Goal: Task Accomplishment & Management: Manage account settings

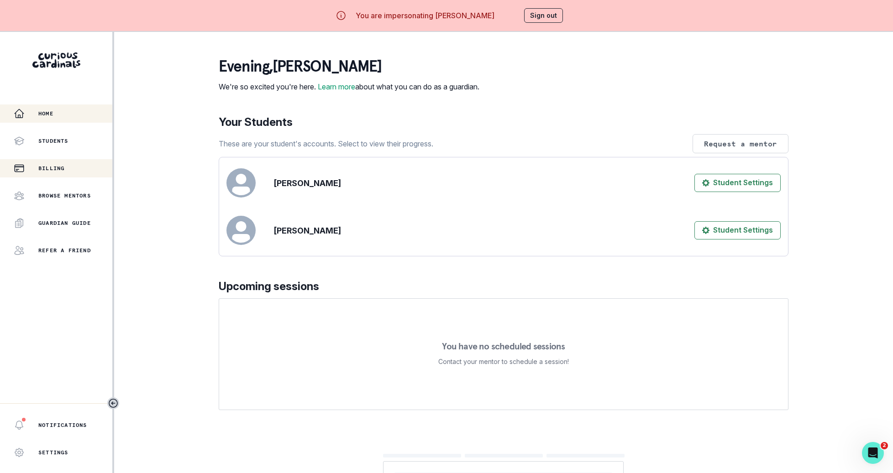
click at [87, 165] on div "Billing" at bounding box center [63, 168] width 99 height 11
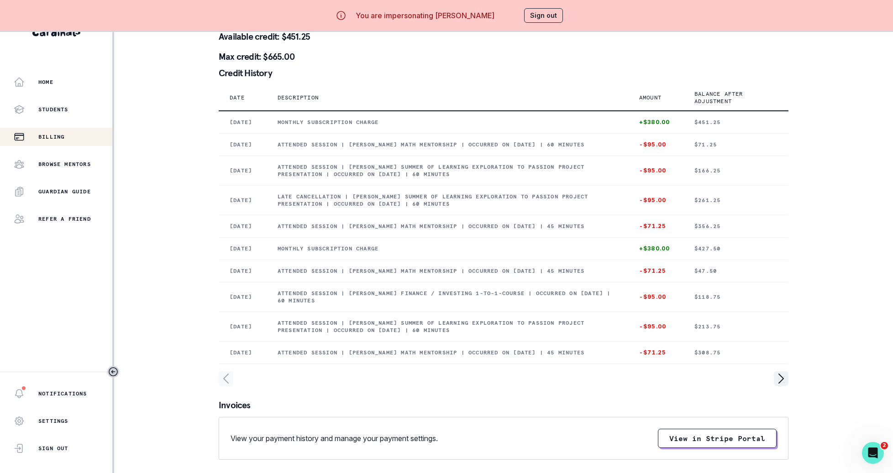
scroll to position [32, 0]
click at [778, 386] on icon "page right" at bounding box center [781, 378] width 15 height 15
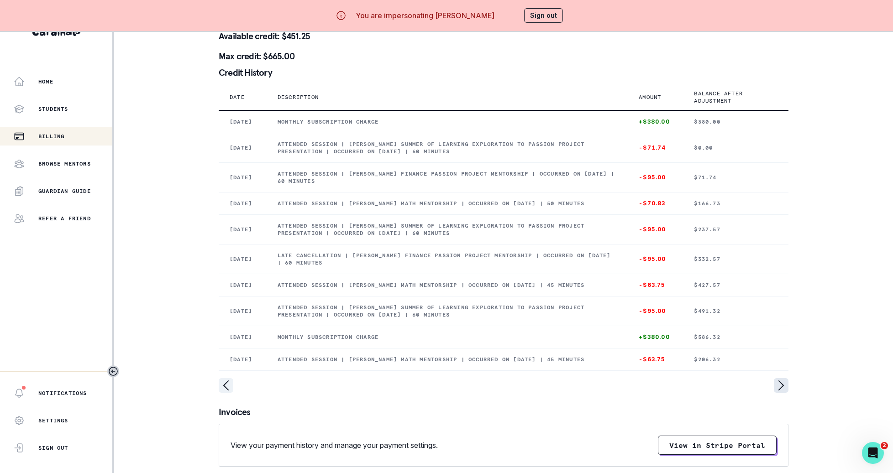
click at [778, 393] on icon "page right" at bounding box center [781, 385] width 15 height 15
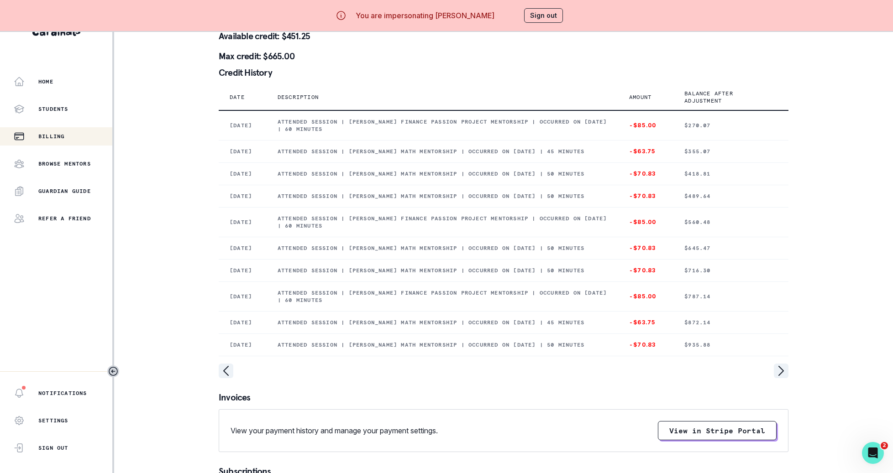
click at [236, 378] on div at bounding box center [504, 371] width 570 height 15
click at [227, 378] on icon "page left" at bounding box center [226, 371] width 15 height 15
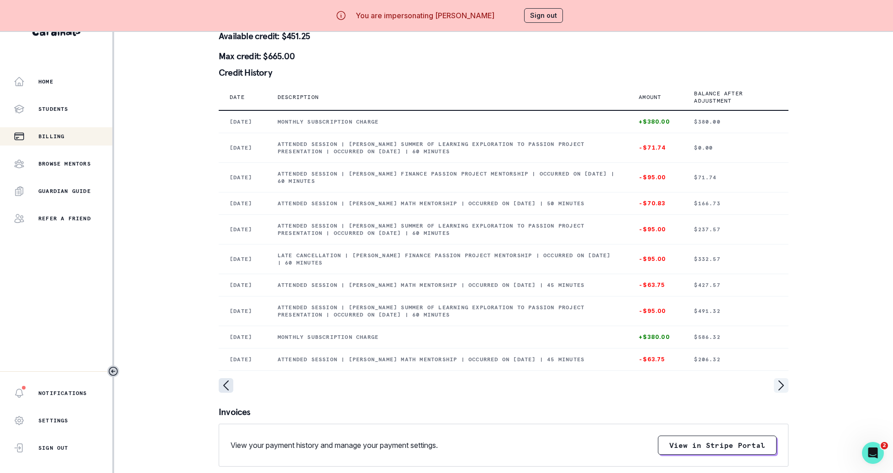
click at [227, 393] on icon "page left" at bounding box center [226, 385] width 15 height 15
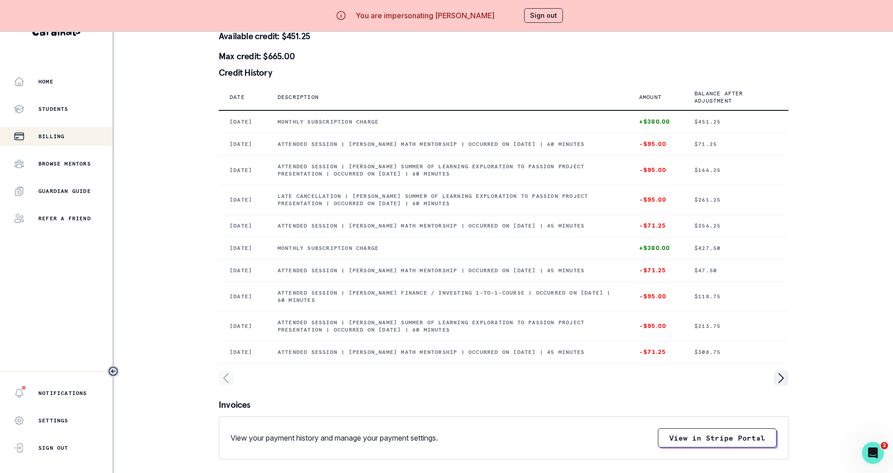
click at [227, 386] on icon "page left" at bounding box center [226, 378] width 15 height 15
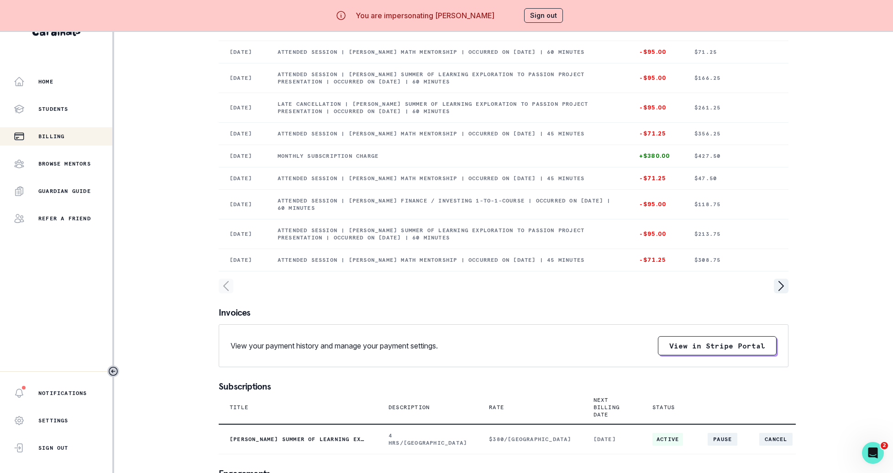
scroll to position [0, 0]
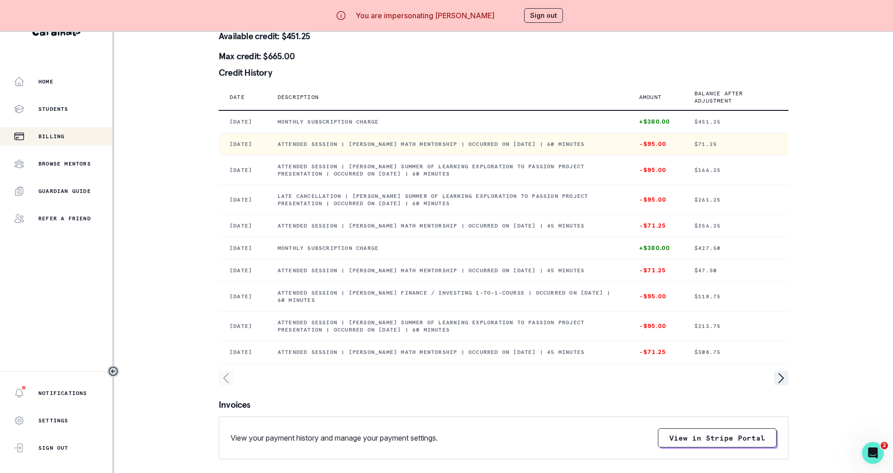
click at [487, 143] on td "Attended session | [PERSON_NAME] Math Mentorship | Occurred on [DATE] | 60 minu…" at bounding box center [448, 144] width 362 height 22
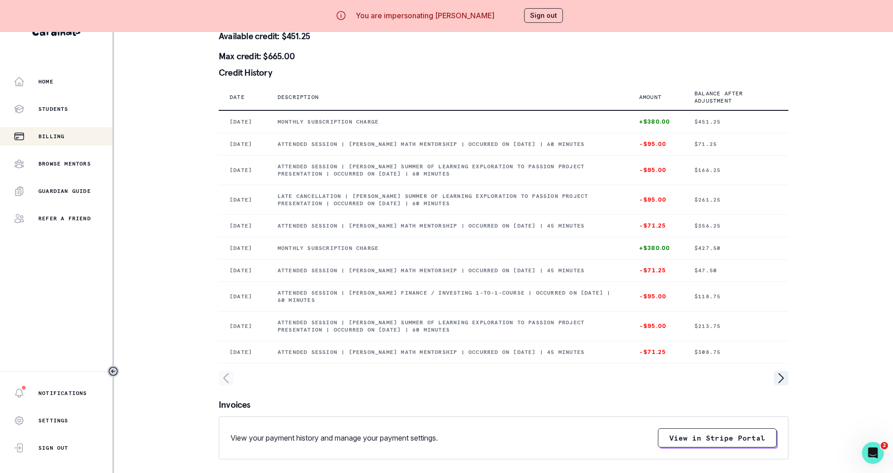
click at [544, 19] on button "Sign out" at bounding box center [543, 15] width 39 height 15
